Goal: Task Accomplishment & Management: Use online tool/utility

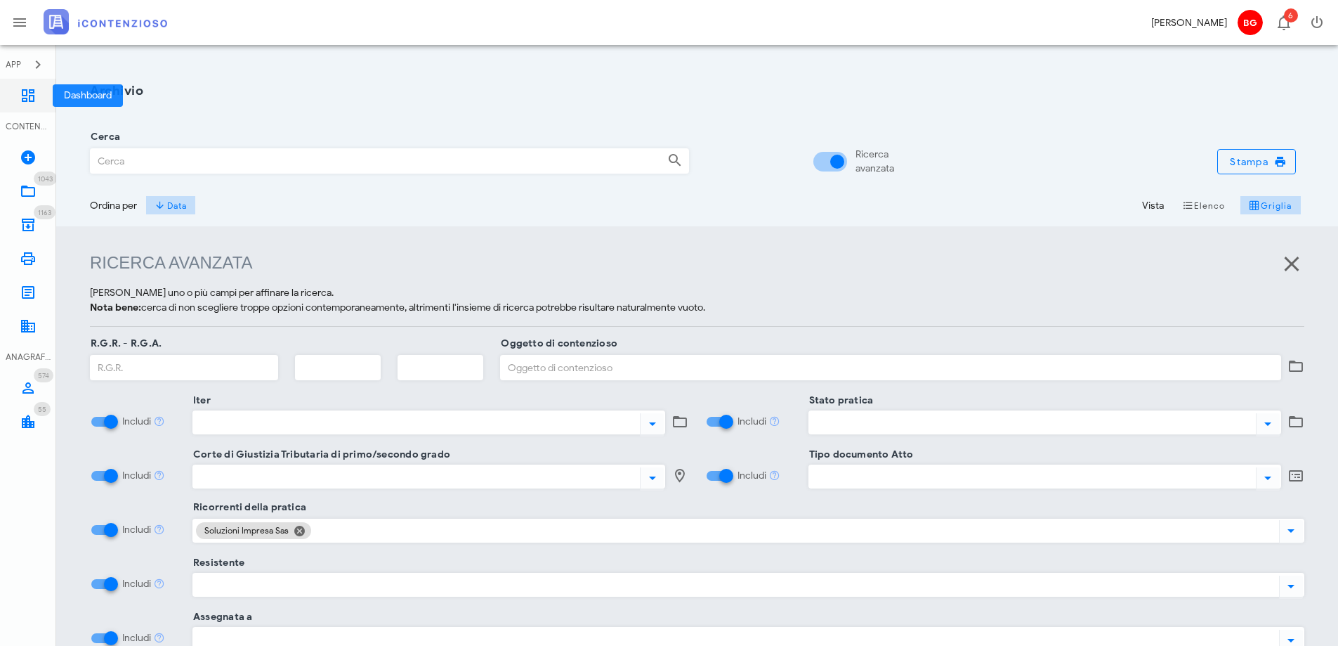
scroll to position [116, 0]
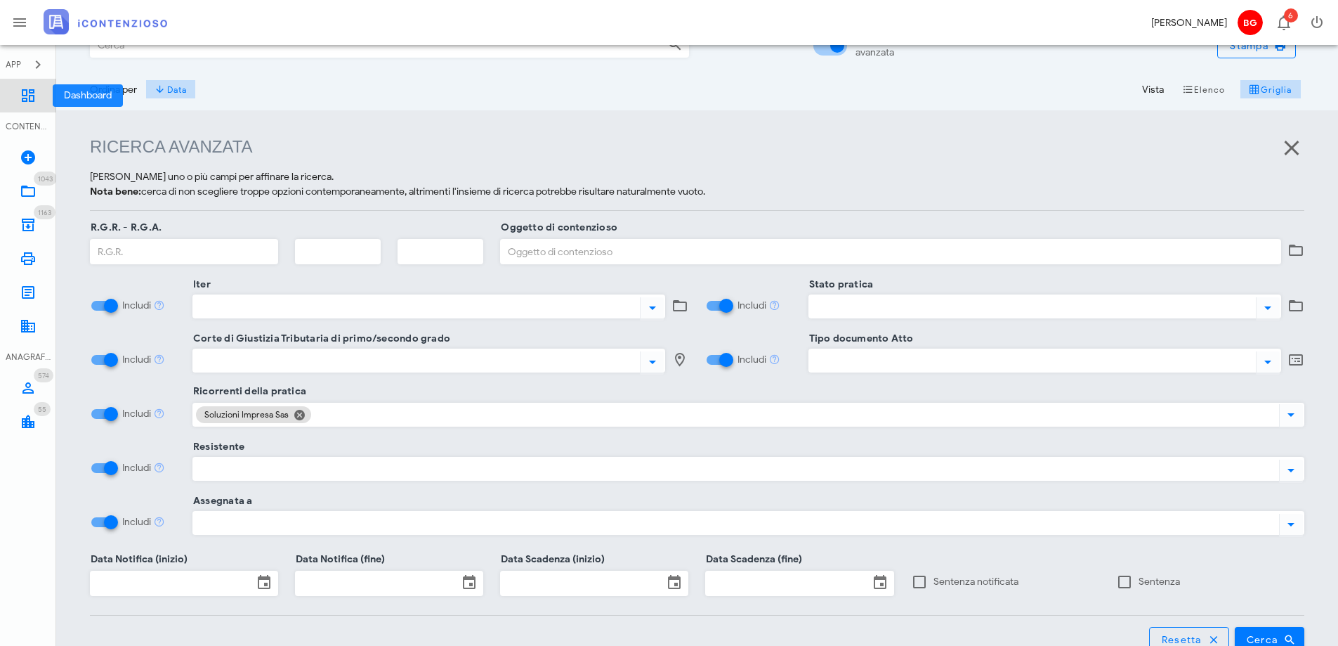
click at [44, 105] on link "Dashboard" at bounding box center [28, 96] width 56 height 34
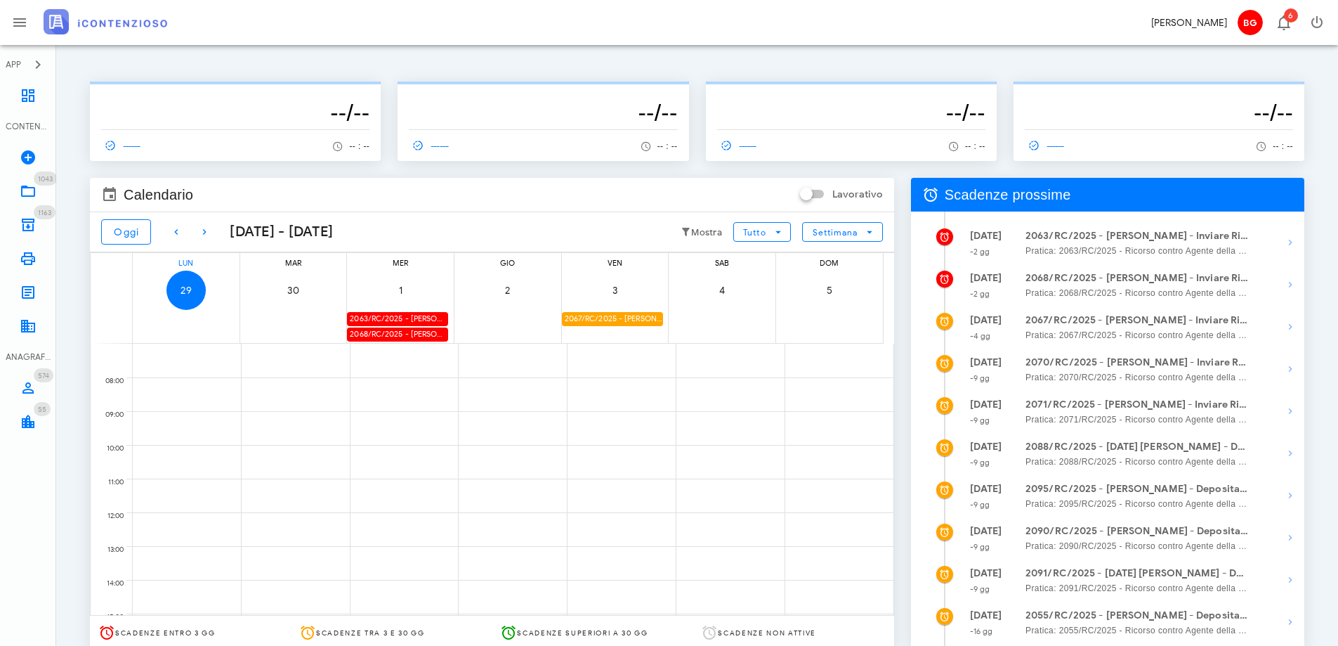
click at [429, 320] on div "2063/RC/2025 - Luisa Bruno - Inviare Ricorso" at bounding box center [397, 318] width 101 height 13
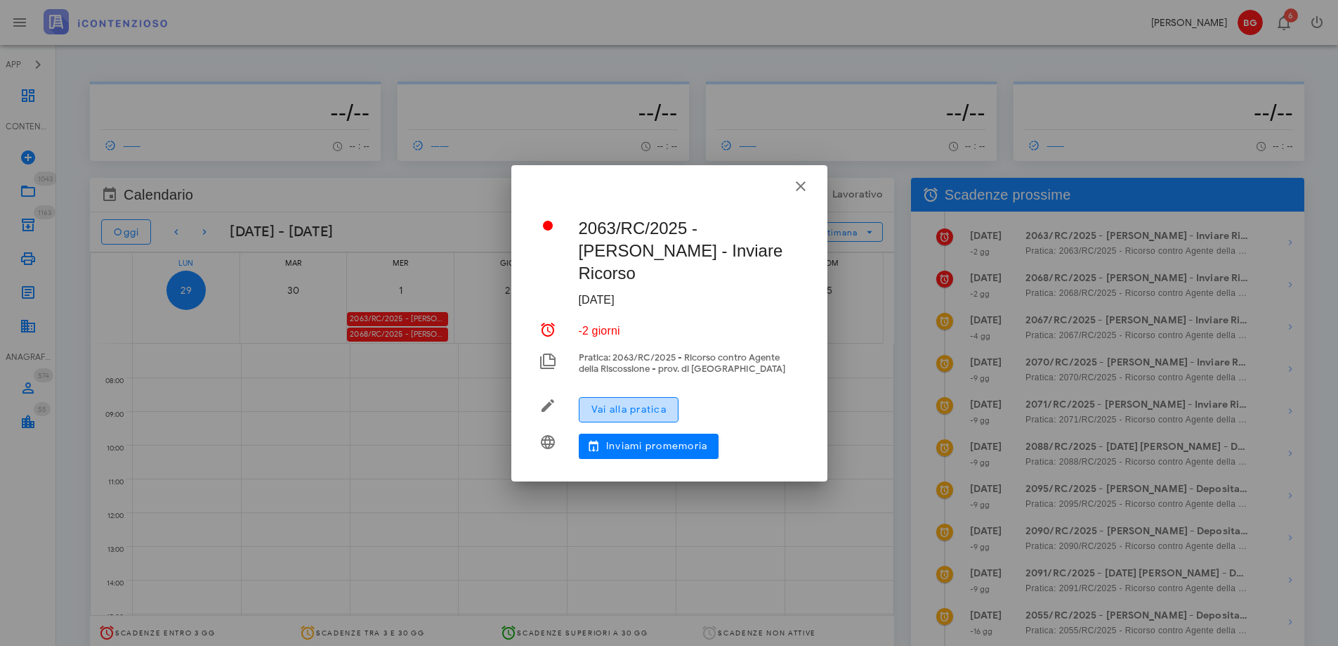
click at [615, 403] on span "Vai alla pratica" at bounding box center [629, 409] width 76 height 12
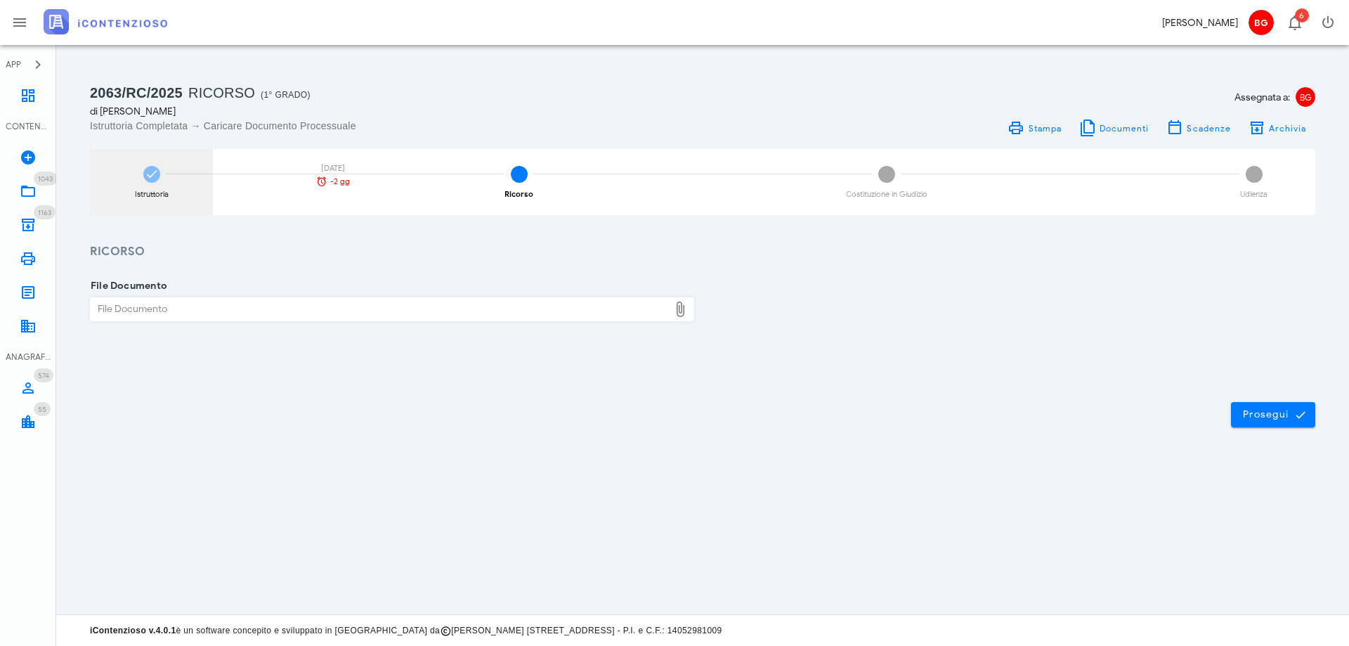
click at [150, 207] on div "Istruttoria 01/10/2025 -2 gg" at bounding box center [151, 182] width 123 height 66
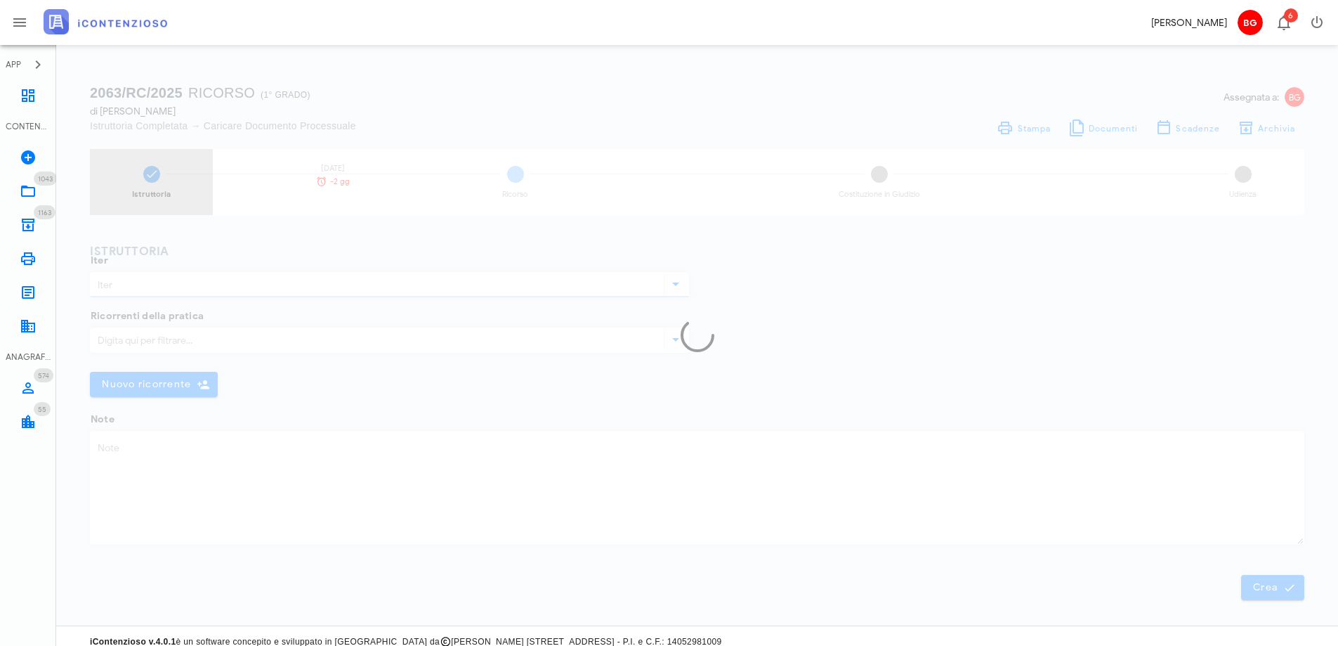
type input "Ricorso"
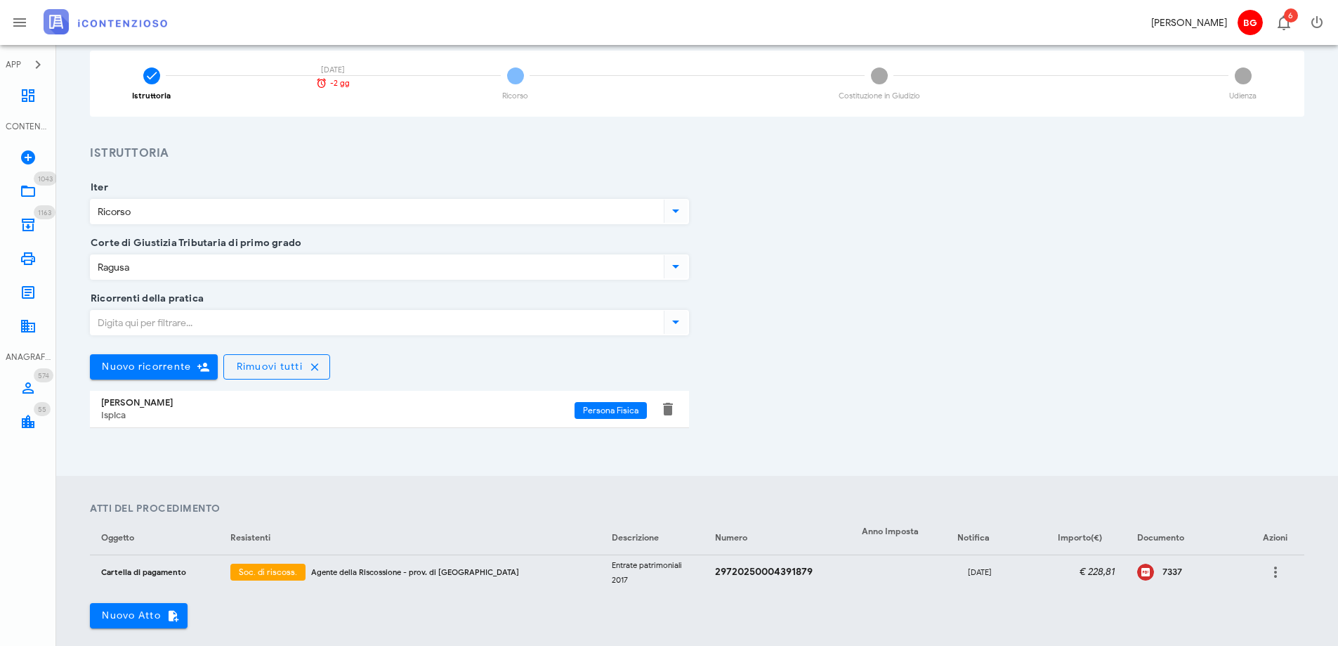
scroll to position [211, 0]
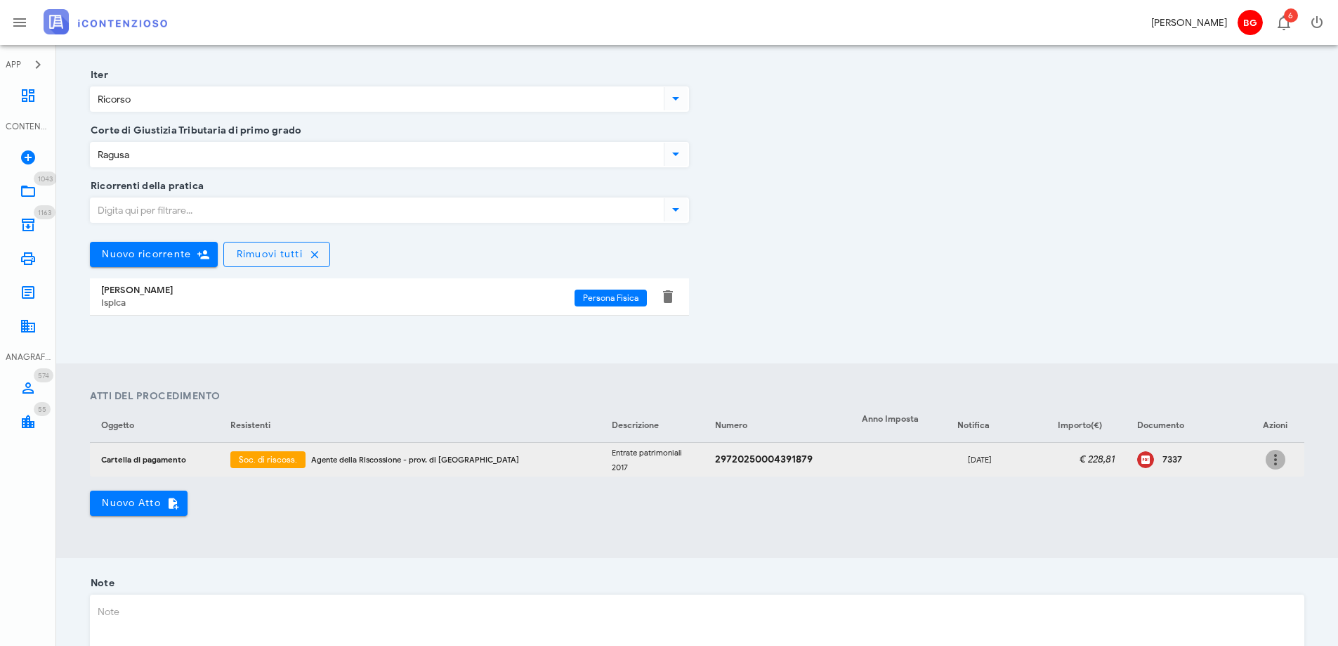
click at [1272, 459] on icon "button" at bounding box center [1275, 459] width 17 height 17
click at [1163, 463] on div "7337" at bounding box center [1199, 459] width 73 height 11
click at [22, 93] on icon at bounding box center [28, 95] width 17 height 17
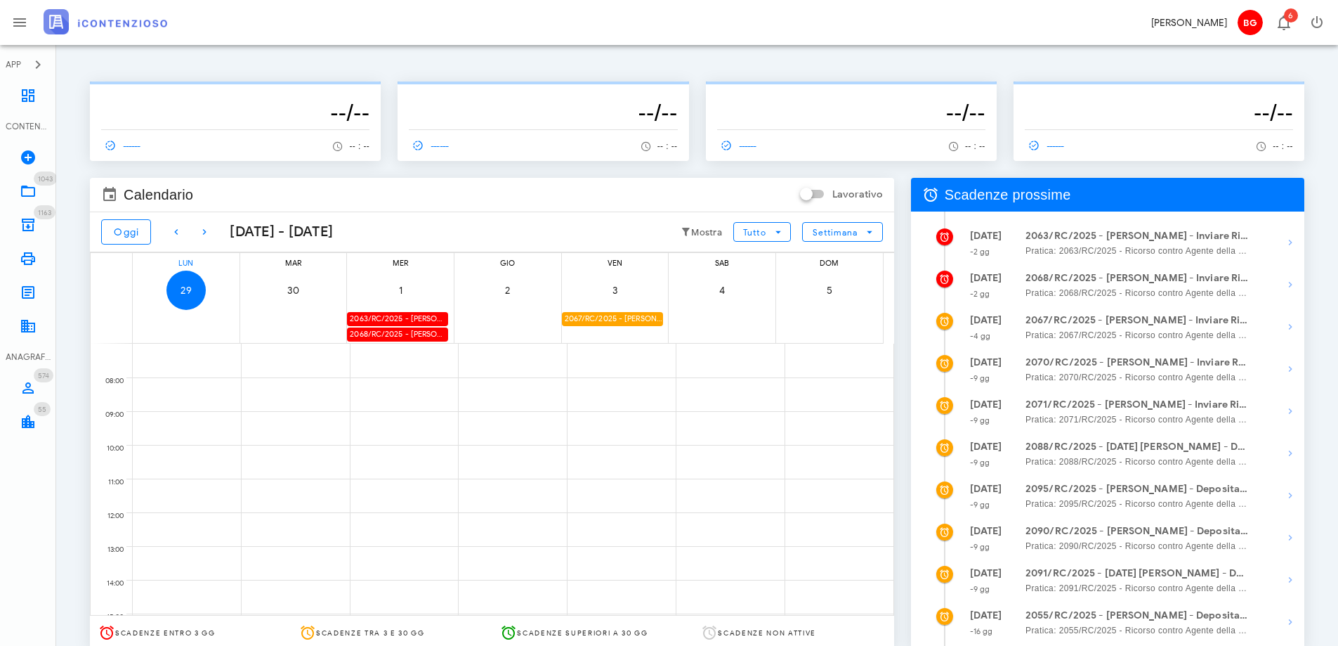
click at [405, 334] on div "2068/RC/2025 - Luisa Bruno - Inviare Ricorso" at bounding box center [397, 333] width 101 height 13
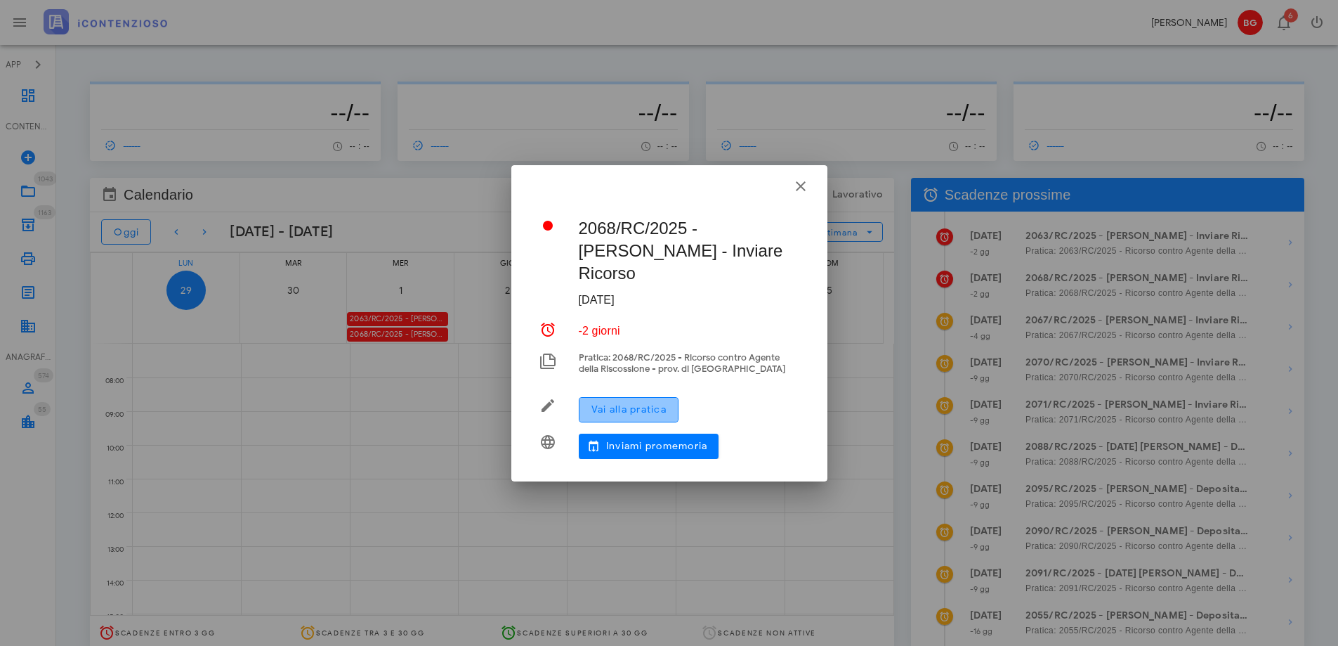
click at [639, 403] on span "Vai alla pratica" at bounding box center [629, 409] width 76 height 12
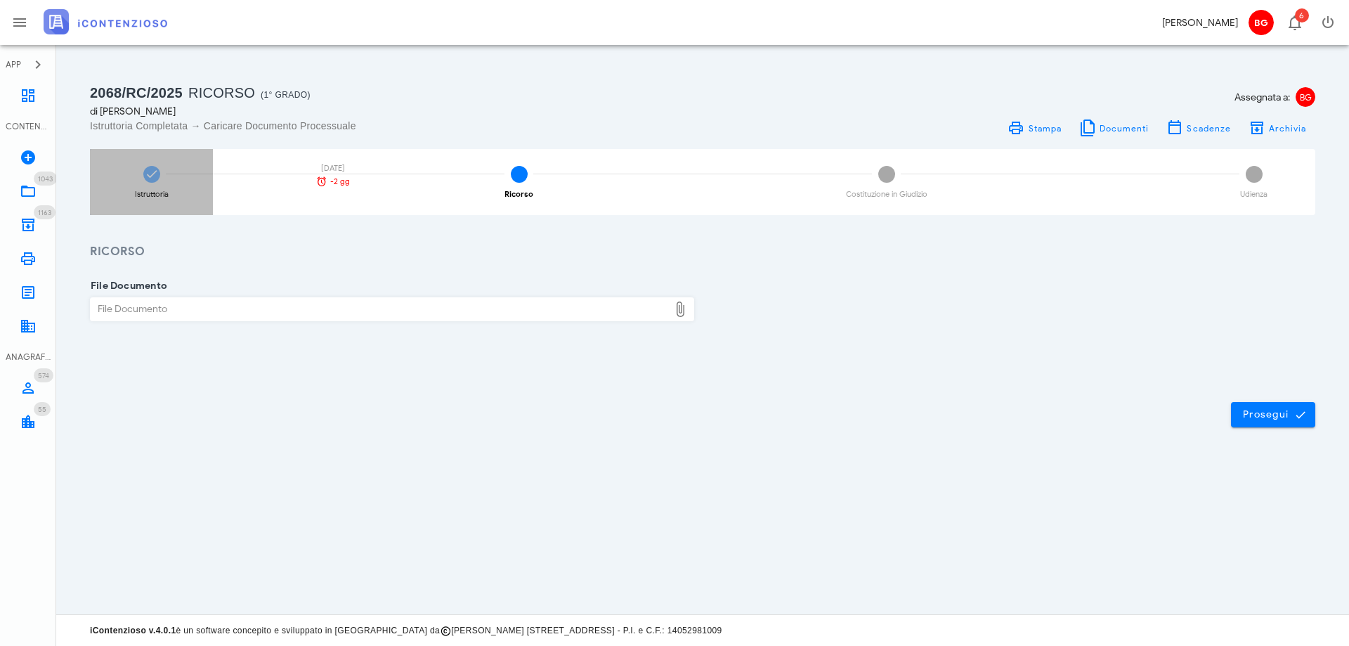
click at [200, 167] on div "Istruttoria 01/10/2025 -2 gg" at bounding box center [151, 182] width 123 height 66
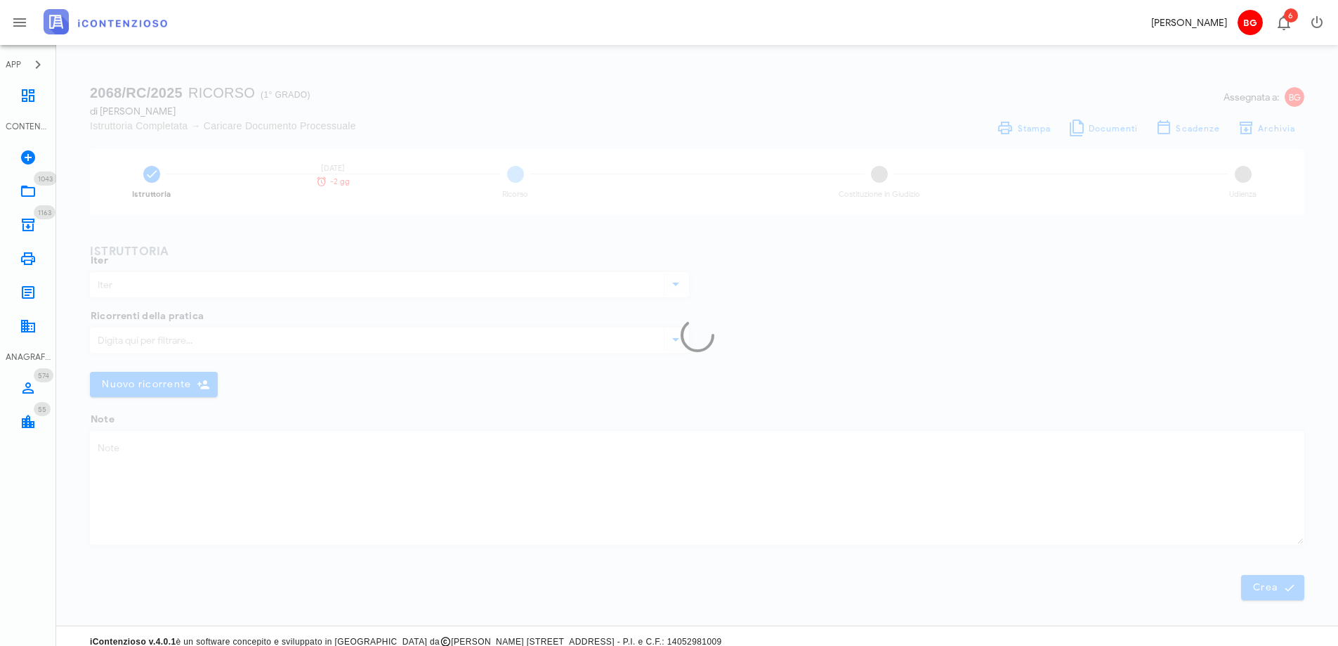
type input "Ricorso"
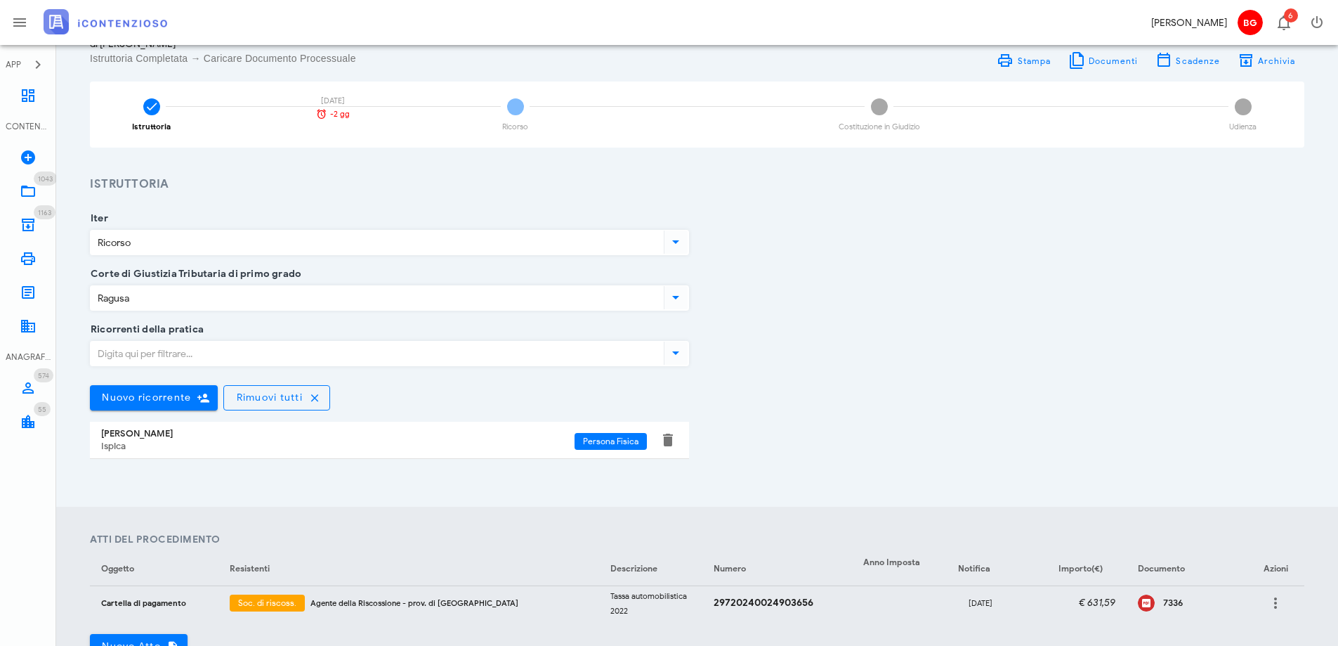
scroll to position [211, 0]
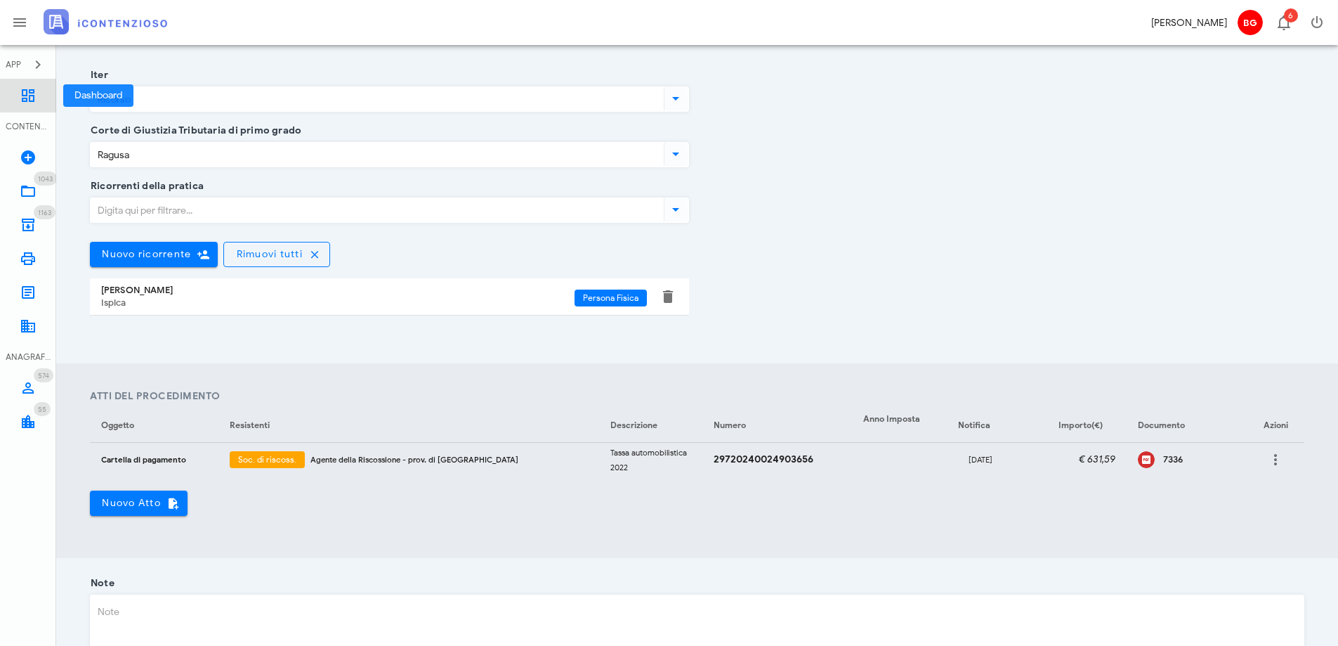
click at [37, 103] on link "Dashboard" at bounding box center [28, 96] width 56 height 34
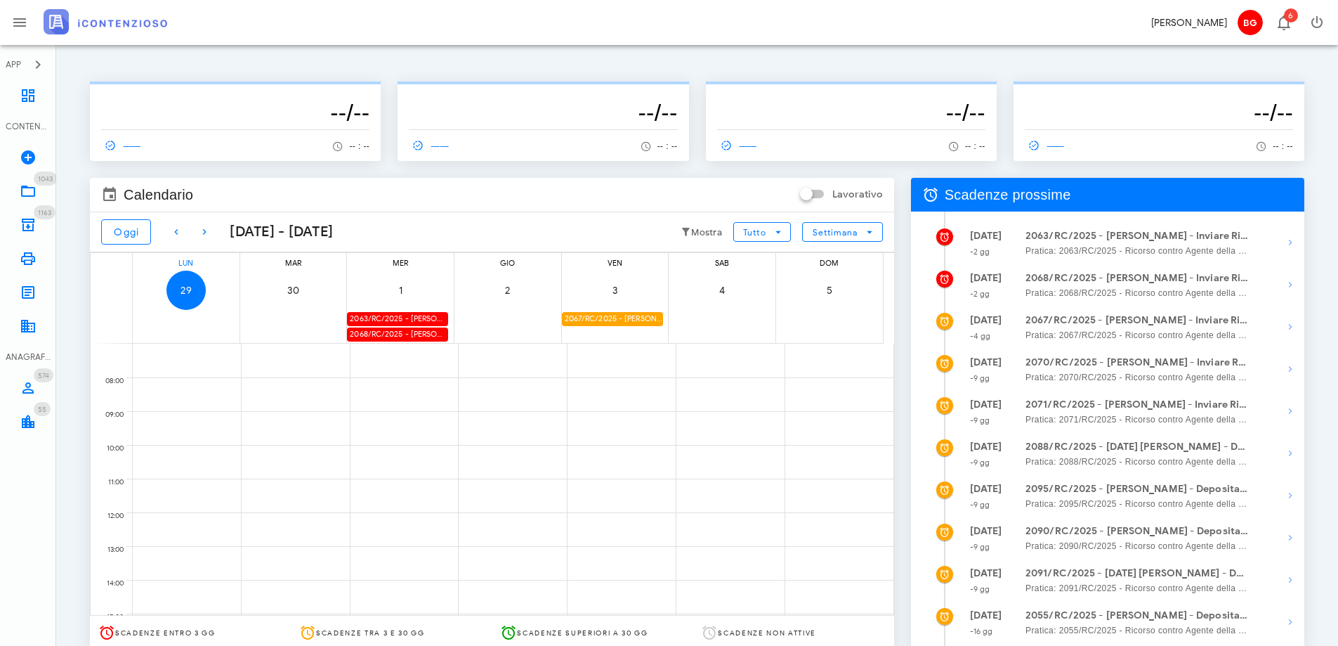
click at [604, 321] on div "2067/RC/2025 - [PERSON_NAME] - Inviare Ricorso" at bounding box center [612, 318] width 101 height 13
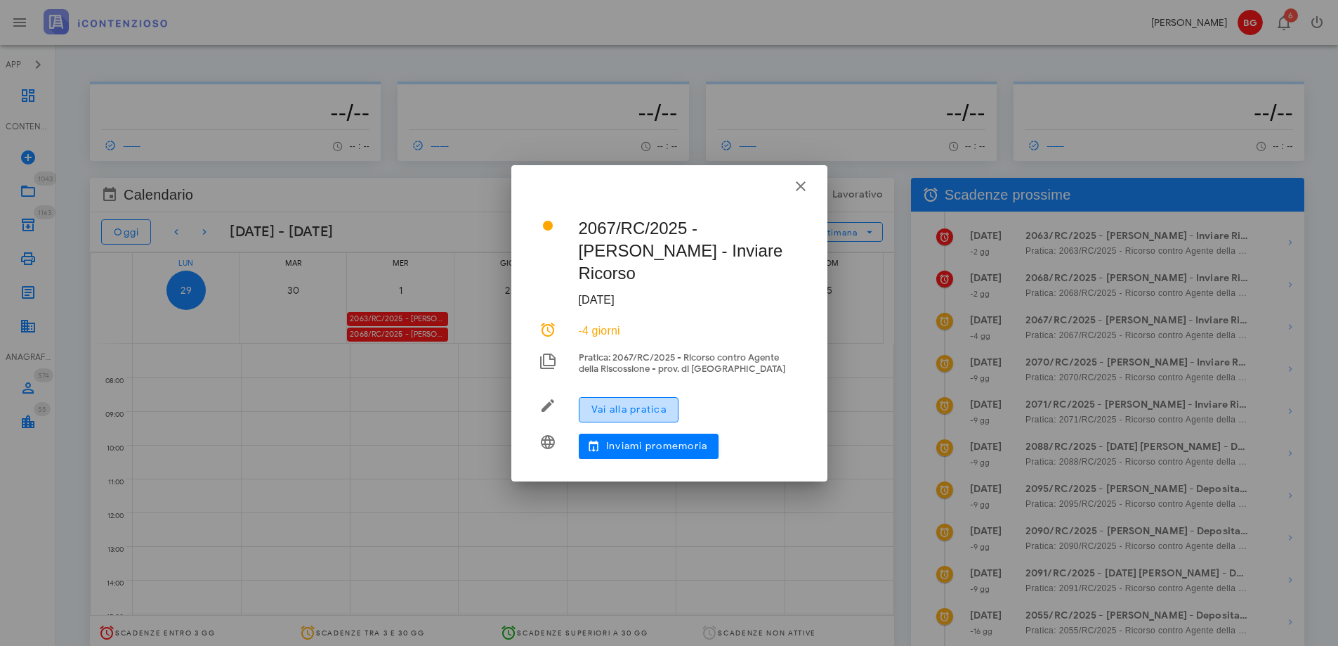
click at [640, 409] on button "Vai alla pratica" at bounding box center [629, 409] width 100 height 25
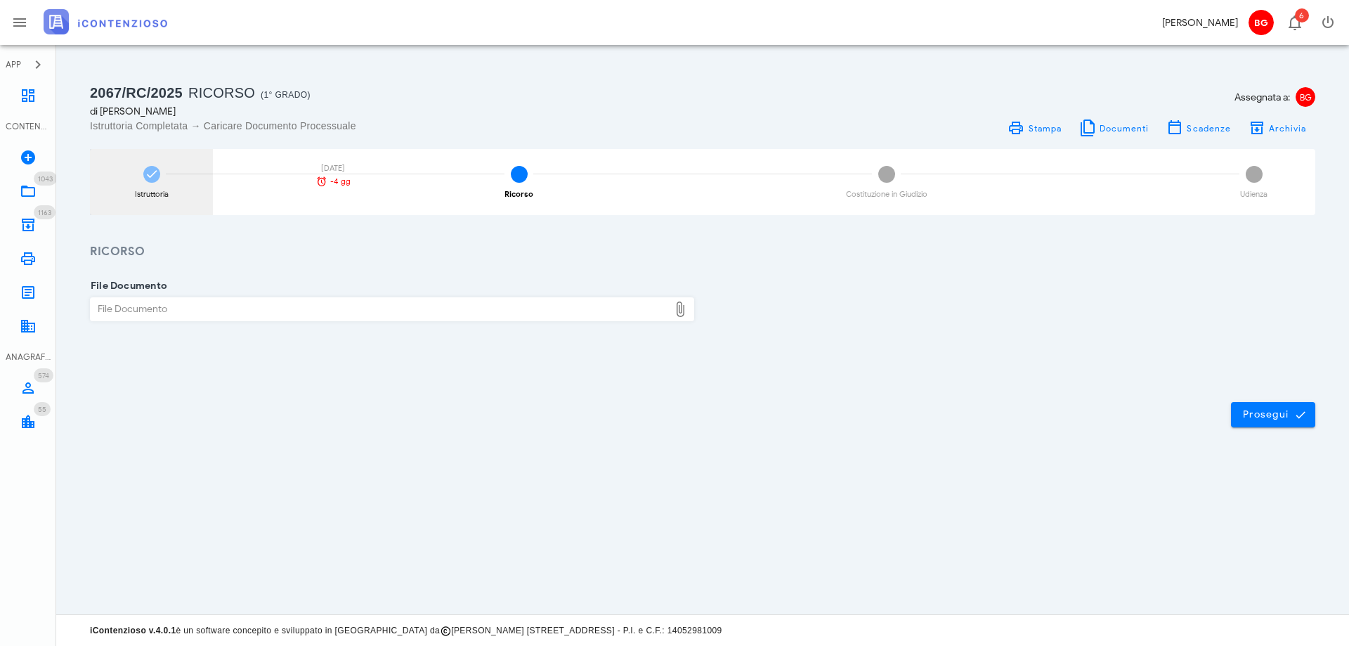
click at [163, 193] on div "Istruttoria" at bounding box center [152, 194] width 34 height 8
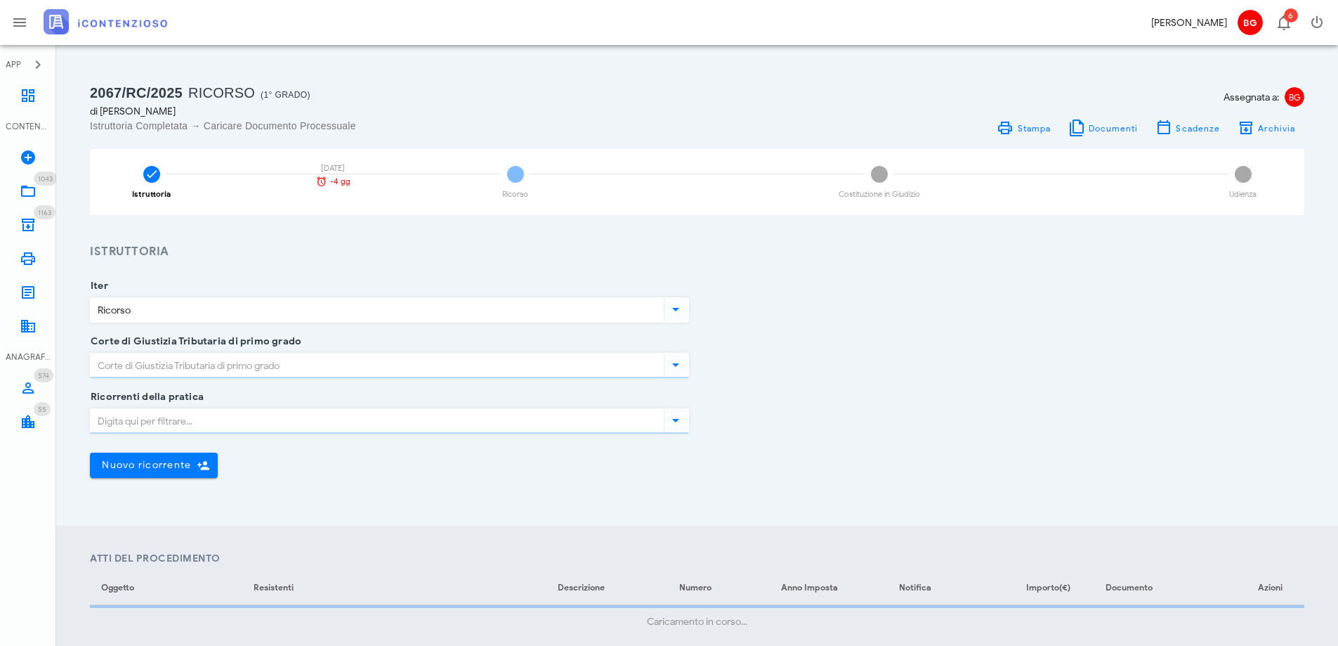
type input "Ragusa"
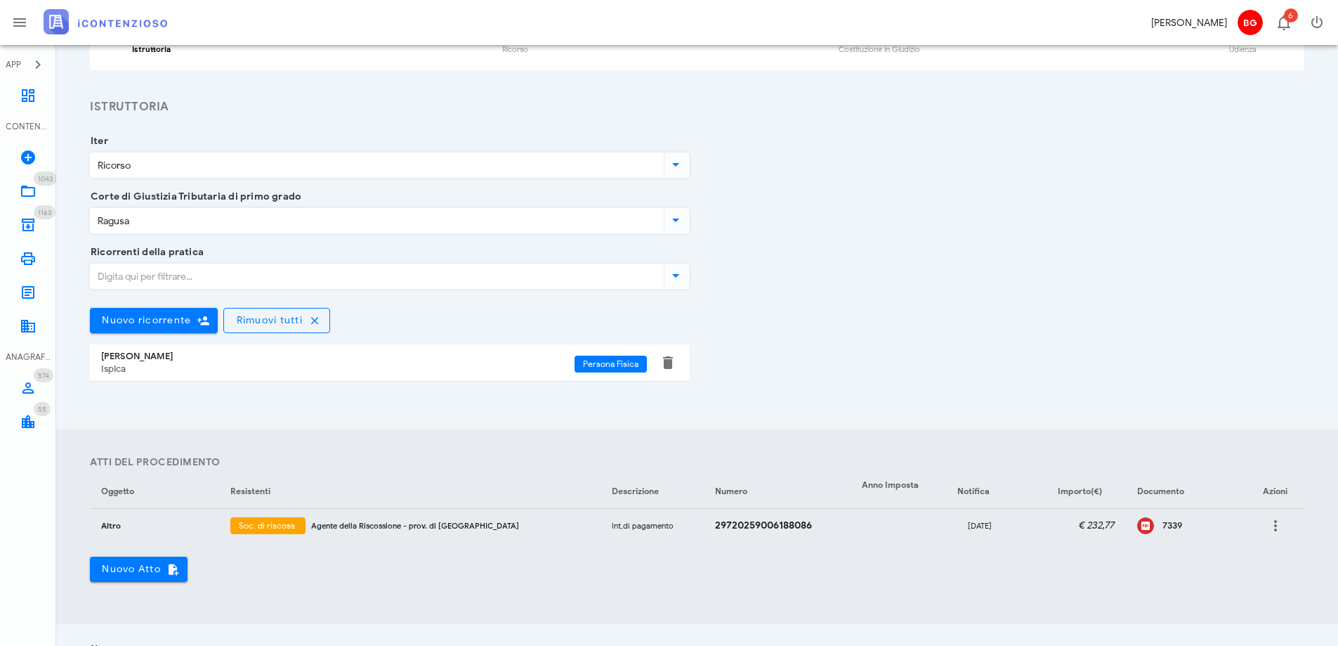
scroll to position [351, 0]
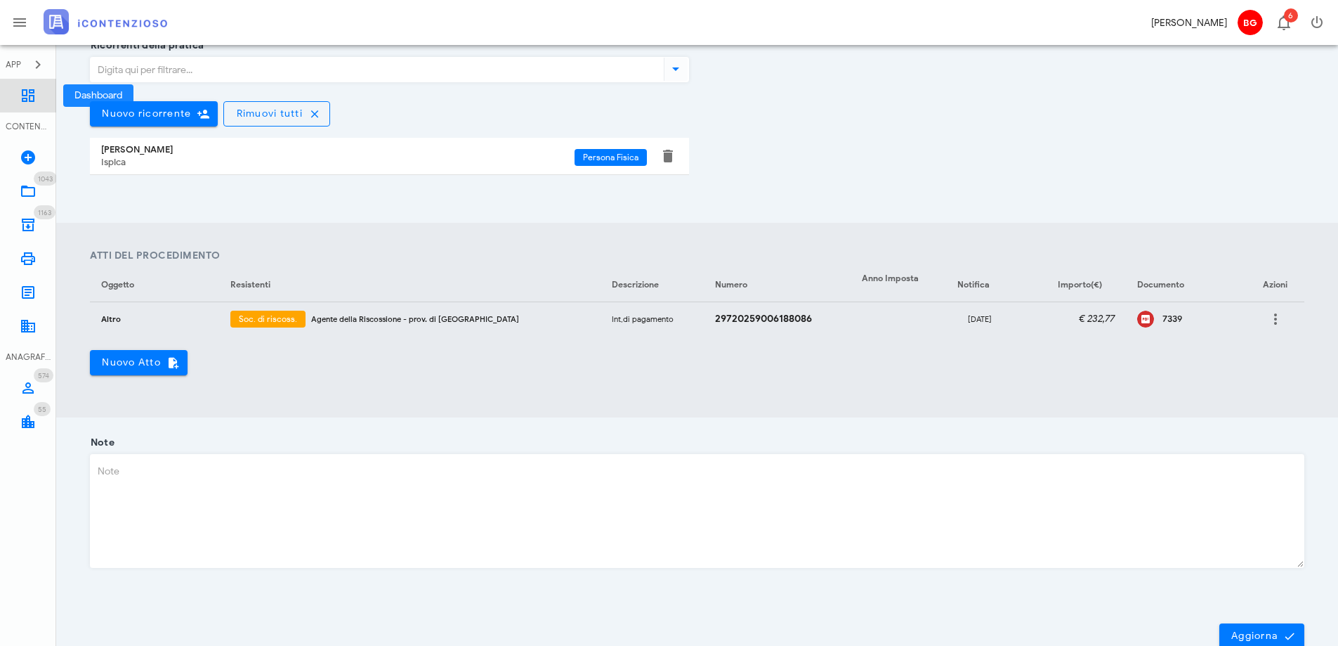
click at [32, 94] on icon at bounding box center [28, 95] width 17 height 17
